Goal: Task Accomplishment & Management: Manage account settings

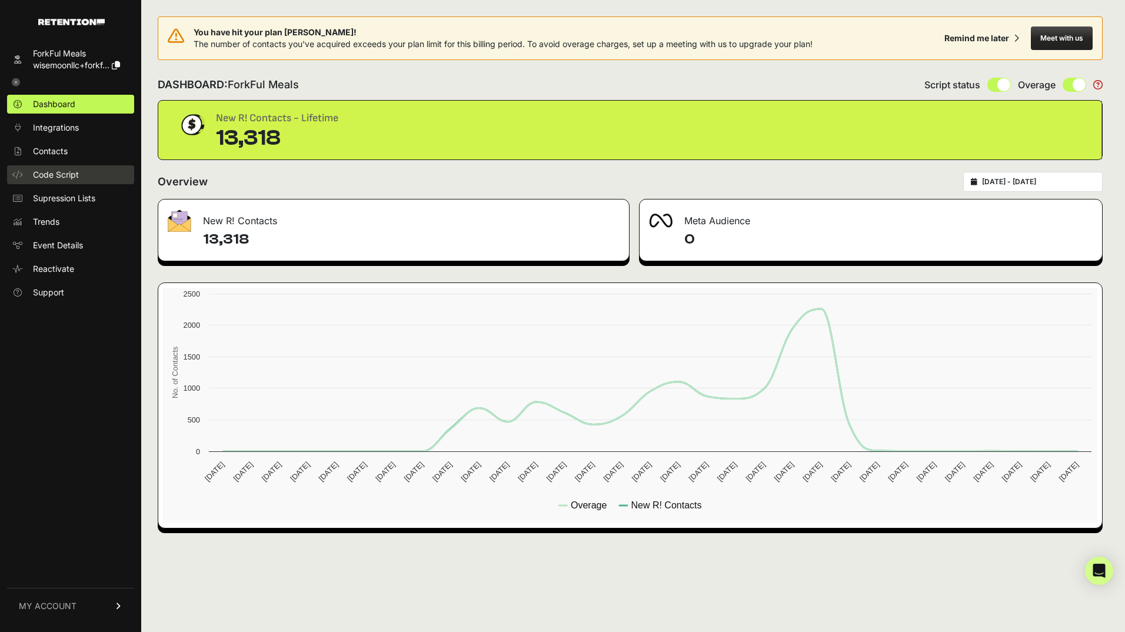
click at [68, 171] on span "Code Script" at bounding box center [56, 175] width 46 height 12
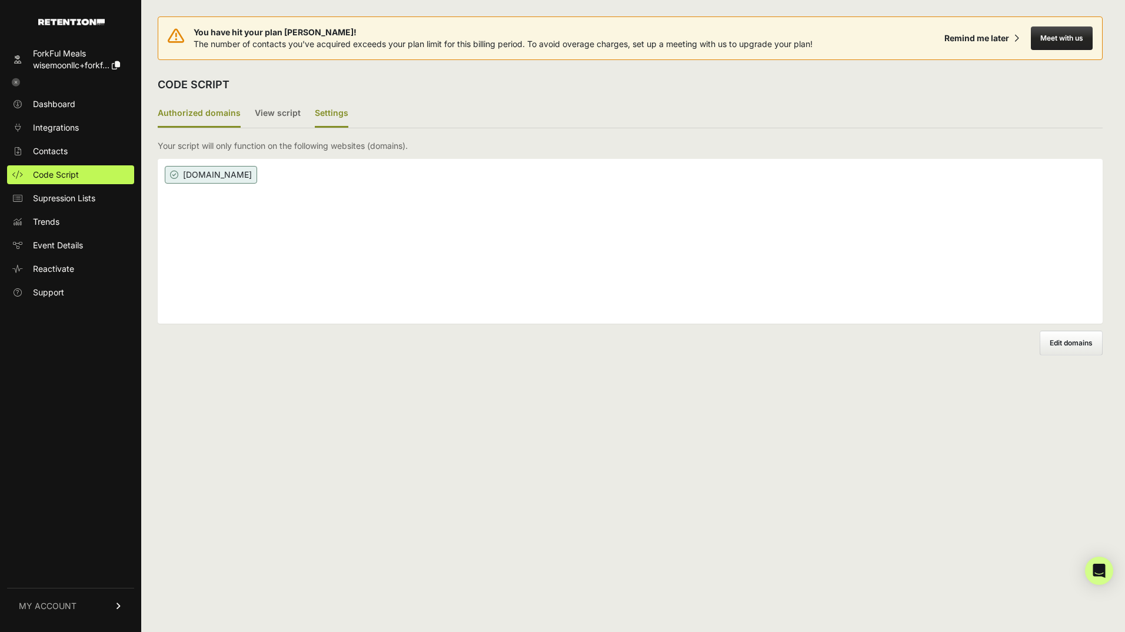
click at [337, 108] on label "Settings" at bounding box center [332, 114] width 34 height 28
click at [0, 0] on input "Settings" at bounding box center [0, 0] width 0 height 0
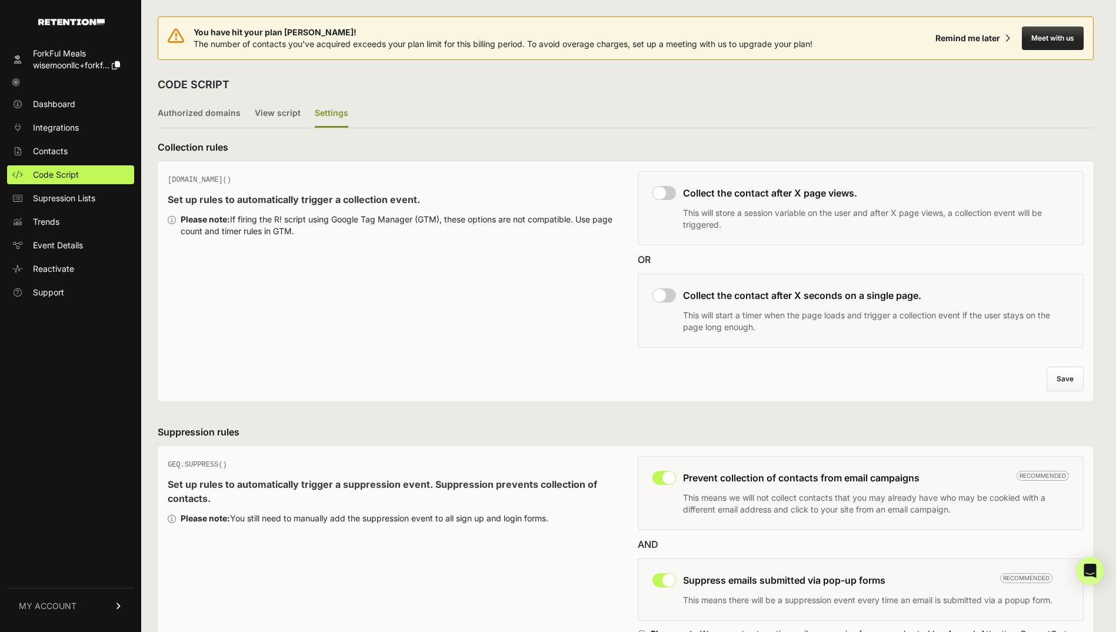
click at [673, 200] on div "This collection rule must be disabled in order to use Grow IQ. Collect the cont…" at bounding box center [861, 208] width 446 height 74
click at [669, 192] on input "checkbox" at bounding box center [664, 193] width 24 height 14
checkbox input "true"
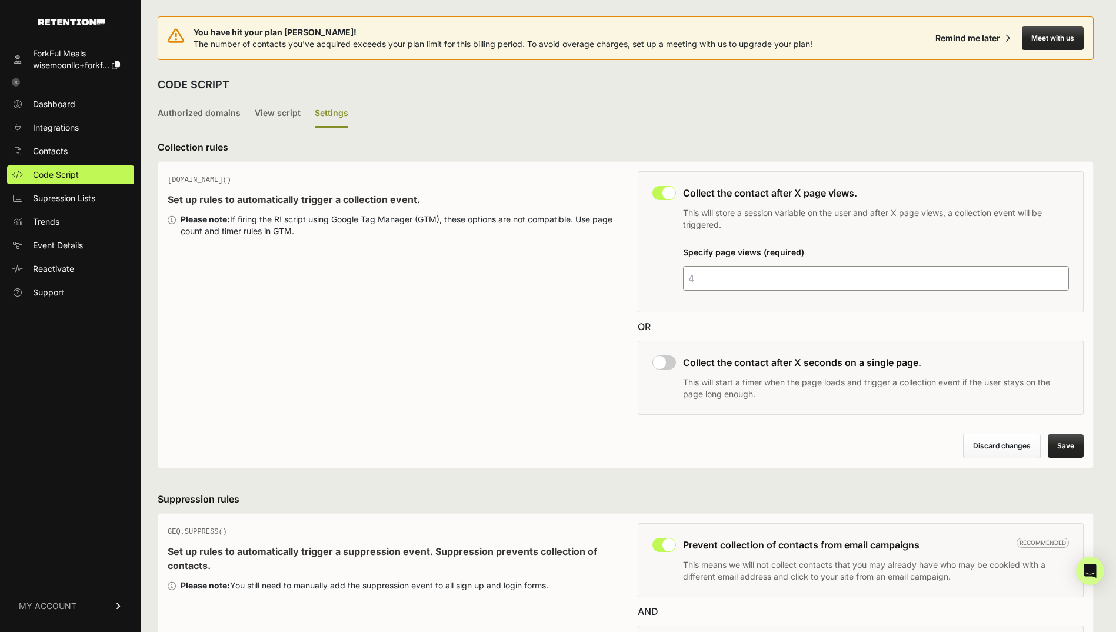
click at [695, 275] on input "number" at bounding box center [876, 278] width 386 height 25
type input "1"
click at [671, 363] on input "checkbox" at bounding box center [664, 362] width 24 height 14
checkbox input "true"
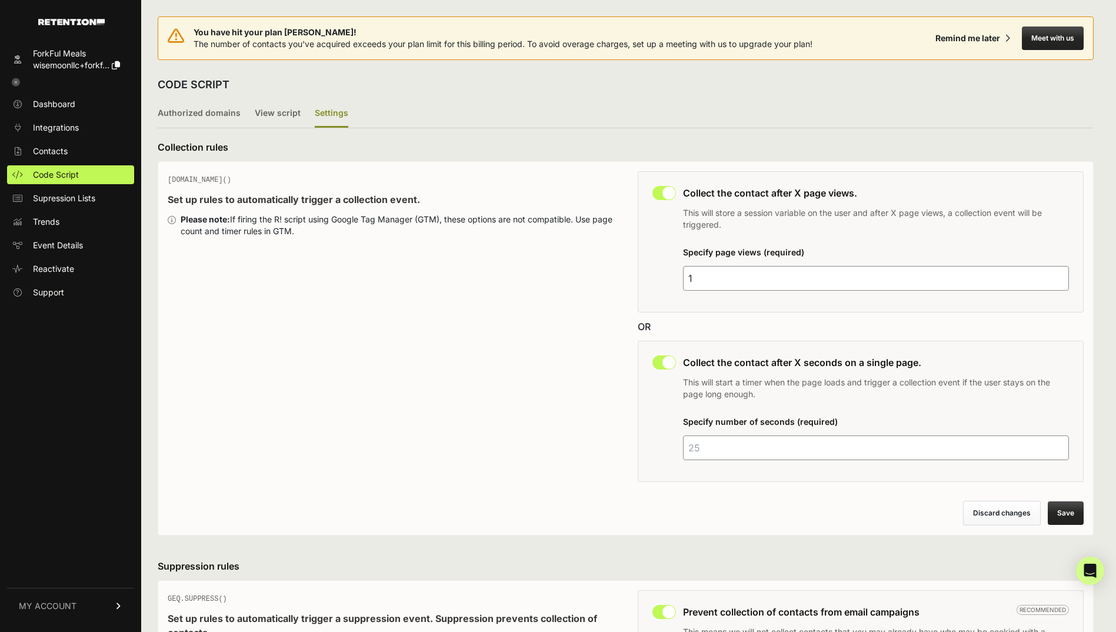
click at [706, 448] on input "number" at bounding box center [876, 447] width 386 height 25
type input "25"
click at [651, 414] on div "This collection rule must be disabled in order to use Grow IQ. Collect the cont…" at bounding box center [861, 411] width 446 height 141
click at [1069, 511] on button "Save" at bounding box center [1066, 513] width 36 height 24
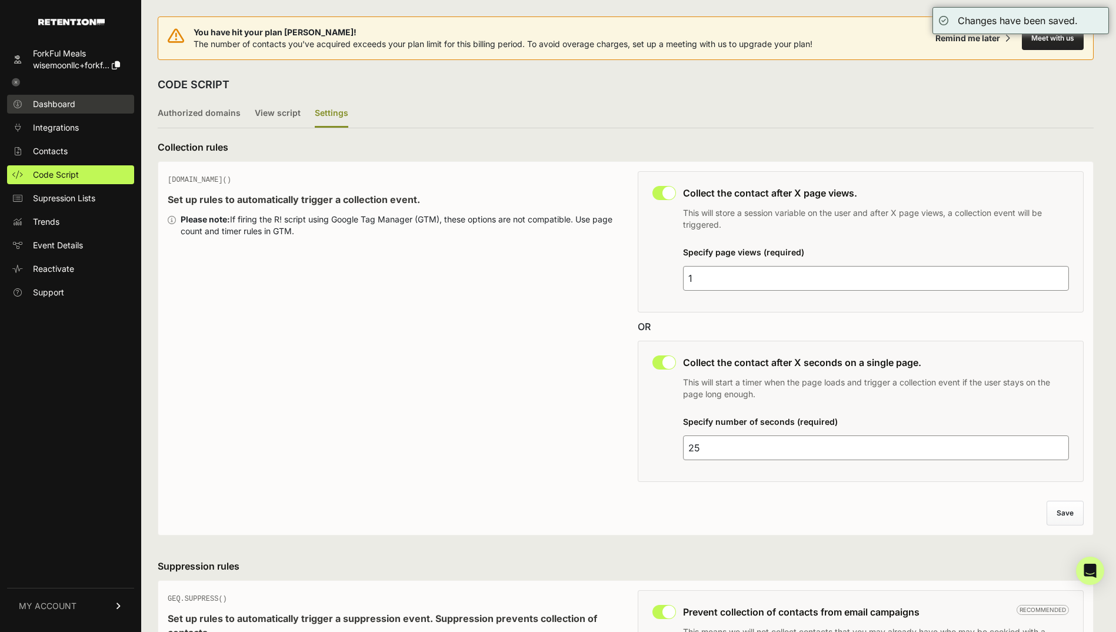
click at [49, 101] on span "Dashboard" at bounding box center [54, 104] width 42 height 12
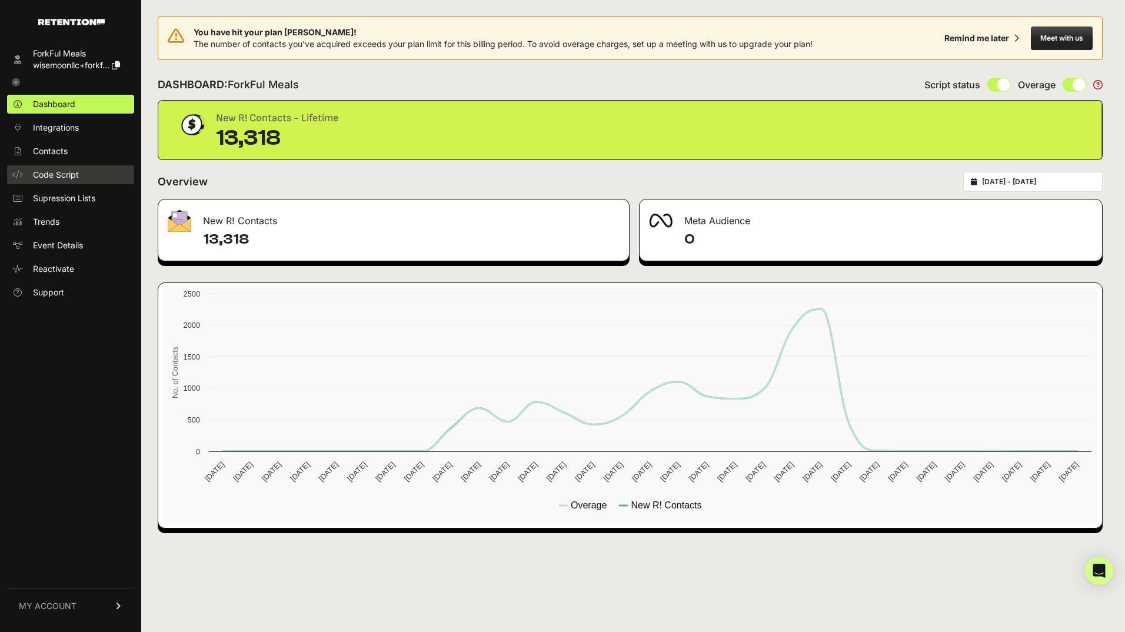
click at [61, 171] on span "Code Script" at bounding box center [56, 175] width 46 height 12
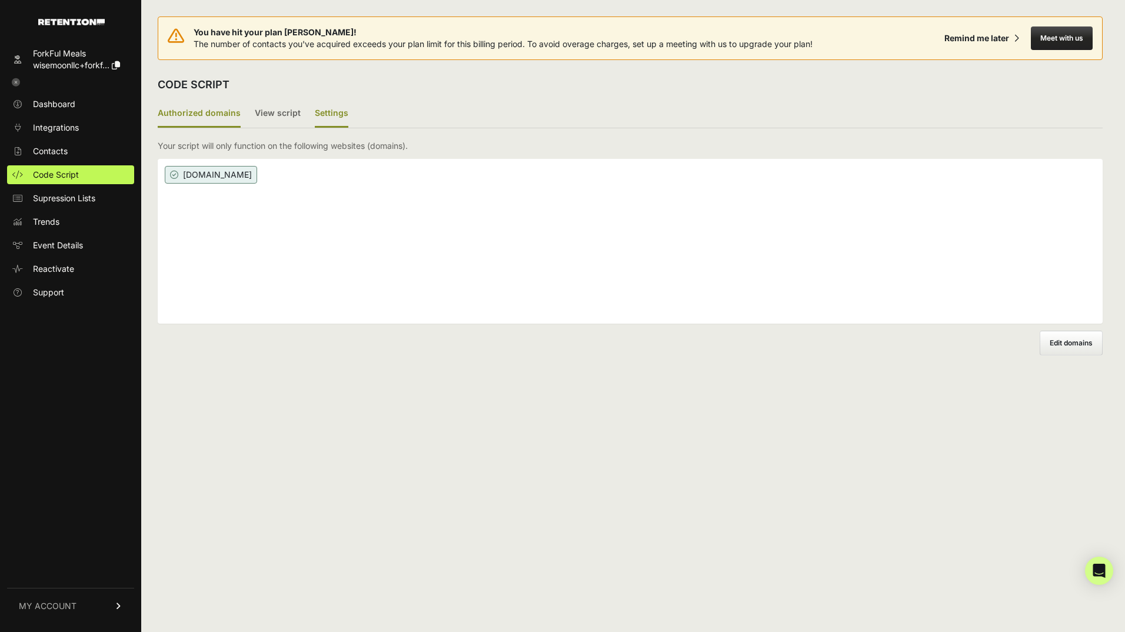
click at [322, 119] on label "Settings" at bounding box center [332, 114] width 34 height 28
click at [0, 0] on input "Settings" at bounding box center [0, 0] width 0 height 0
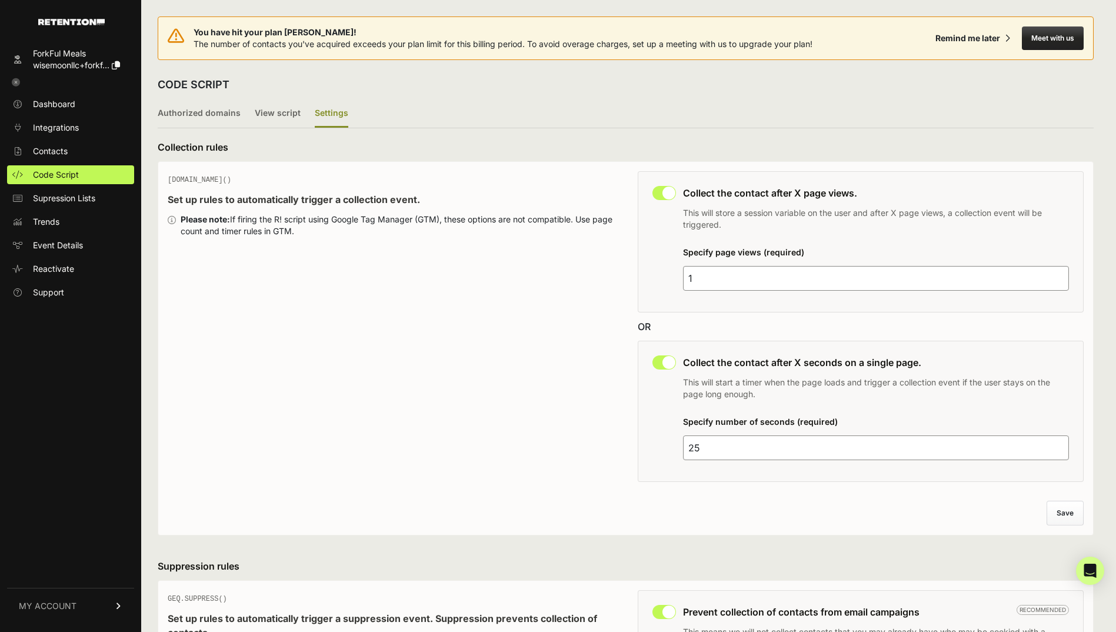
click at [664, 188] on input "checkbox" at bounding box center [664, 193] width 24 height 14
checkbox input "false"
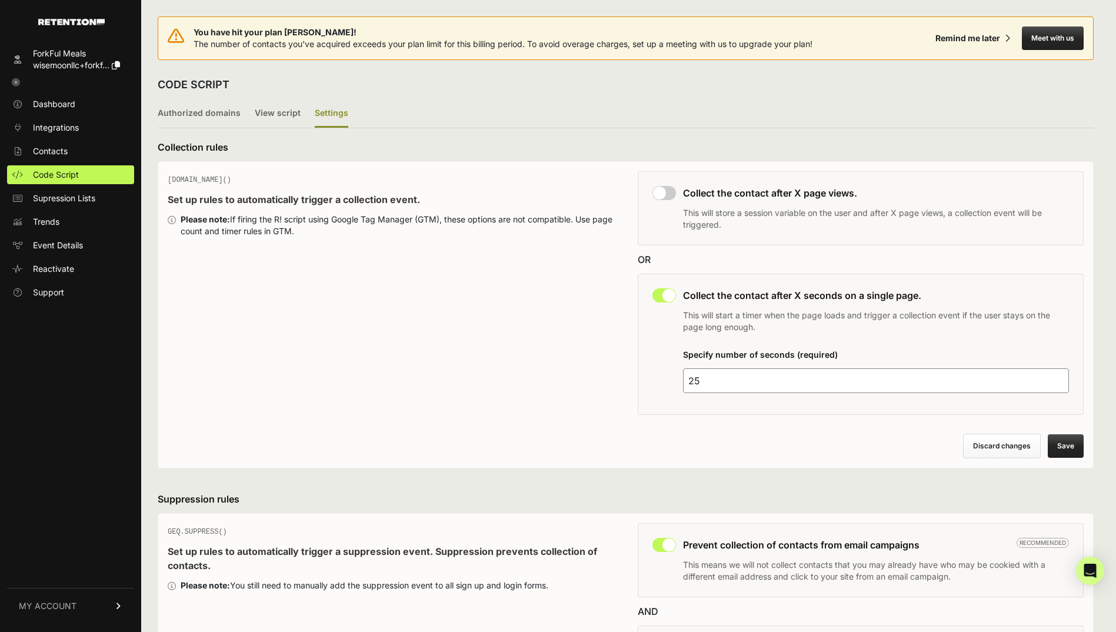
click at [1066, 440] on button "Save" at bounding box center [1066, 446] width 36 height 24
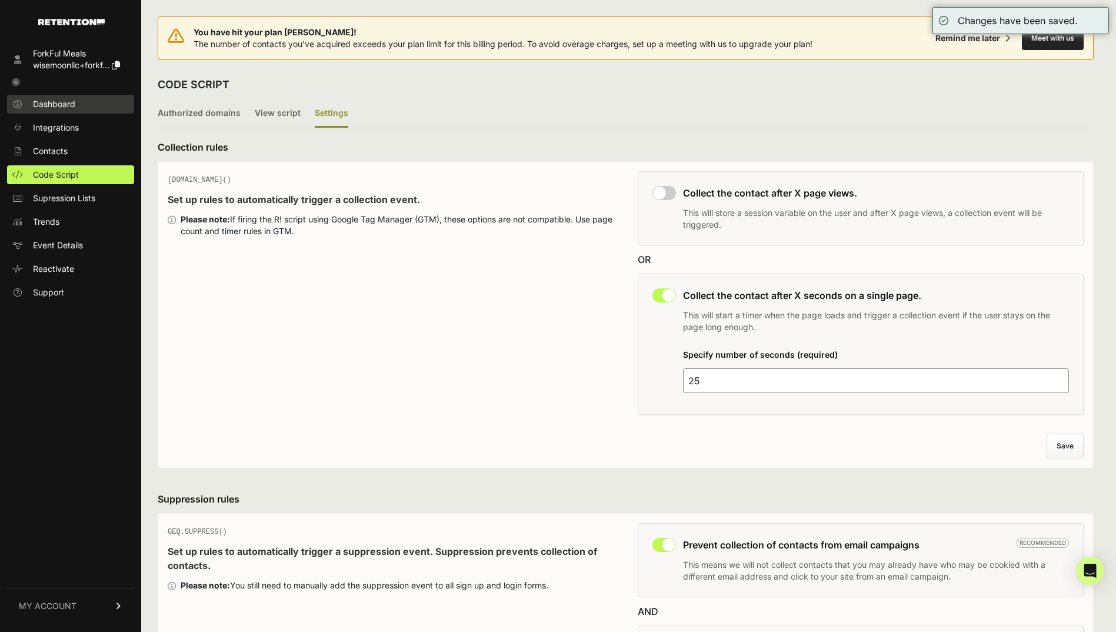
click at [66, 104] on span "Dashboard" at bounding box center [54, 104] width 42 height 12
